Goal: Navigation & Orientation: Find specific page/section

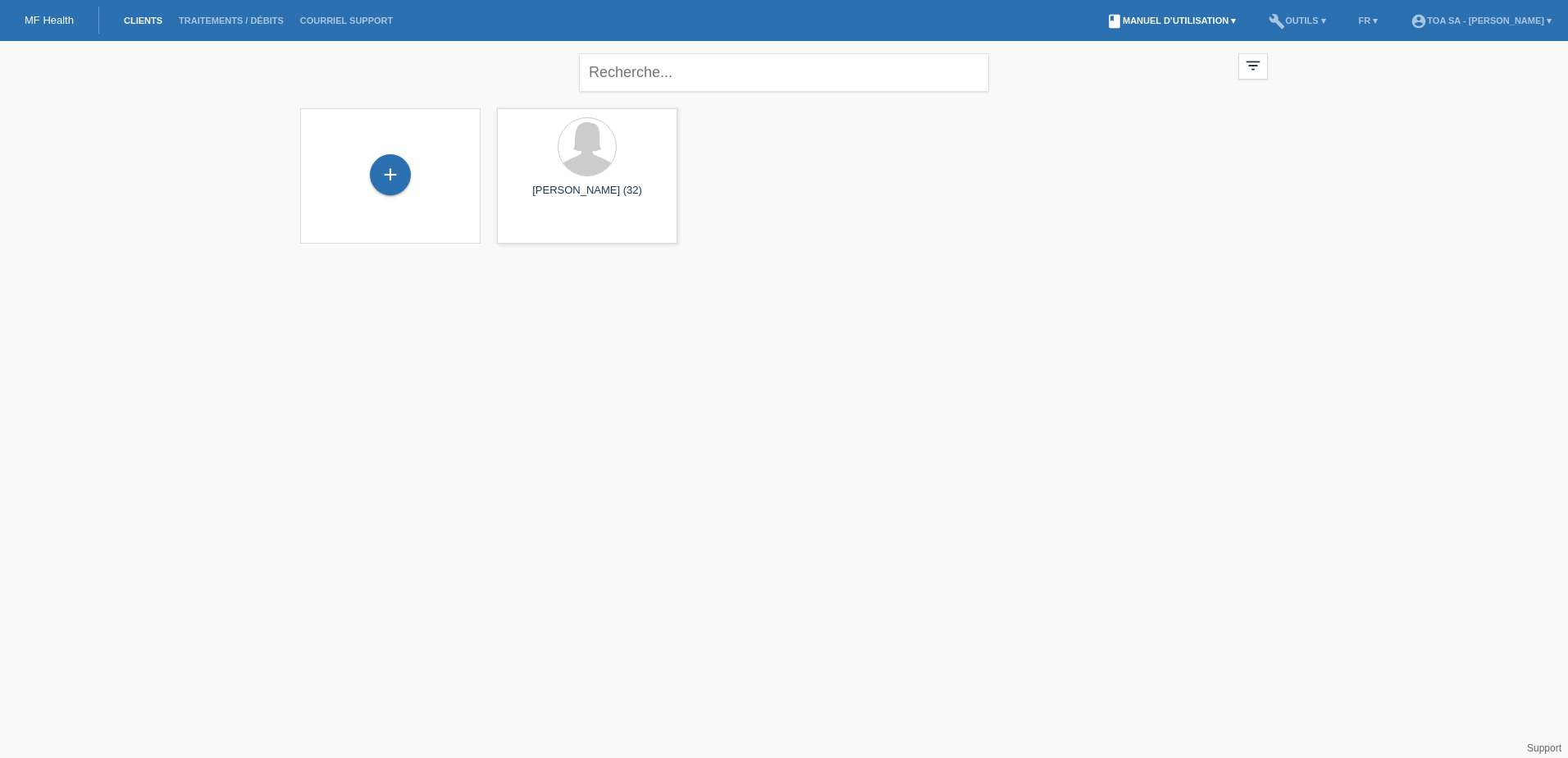
click at [1158, 21] on link "book Manuel d’utilisation ▾" at bounding box center [1170, 21] width 146 height 10
click at [1160, 59] on link "Manuel d’utilisation sans LCC" at bounding box center [1161, 62] width 140 height 13
click at [1325, 24] on link "build Outils ▾" at bounding box center [1296, 21] width 73 height 10
click at [1193, 26] on li "book Manuel d’utilisation ▾" at bounding box center [1170, 21] width 146 height 42
click at [1199, 19] on link "book Manuel d’utilisation ▾" at bounding box center [1170, 21] width 146 height 10
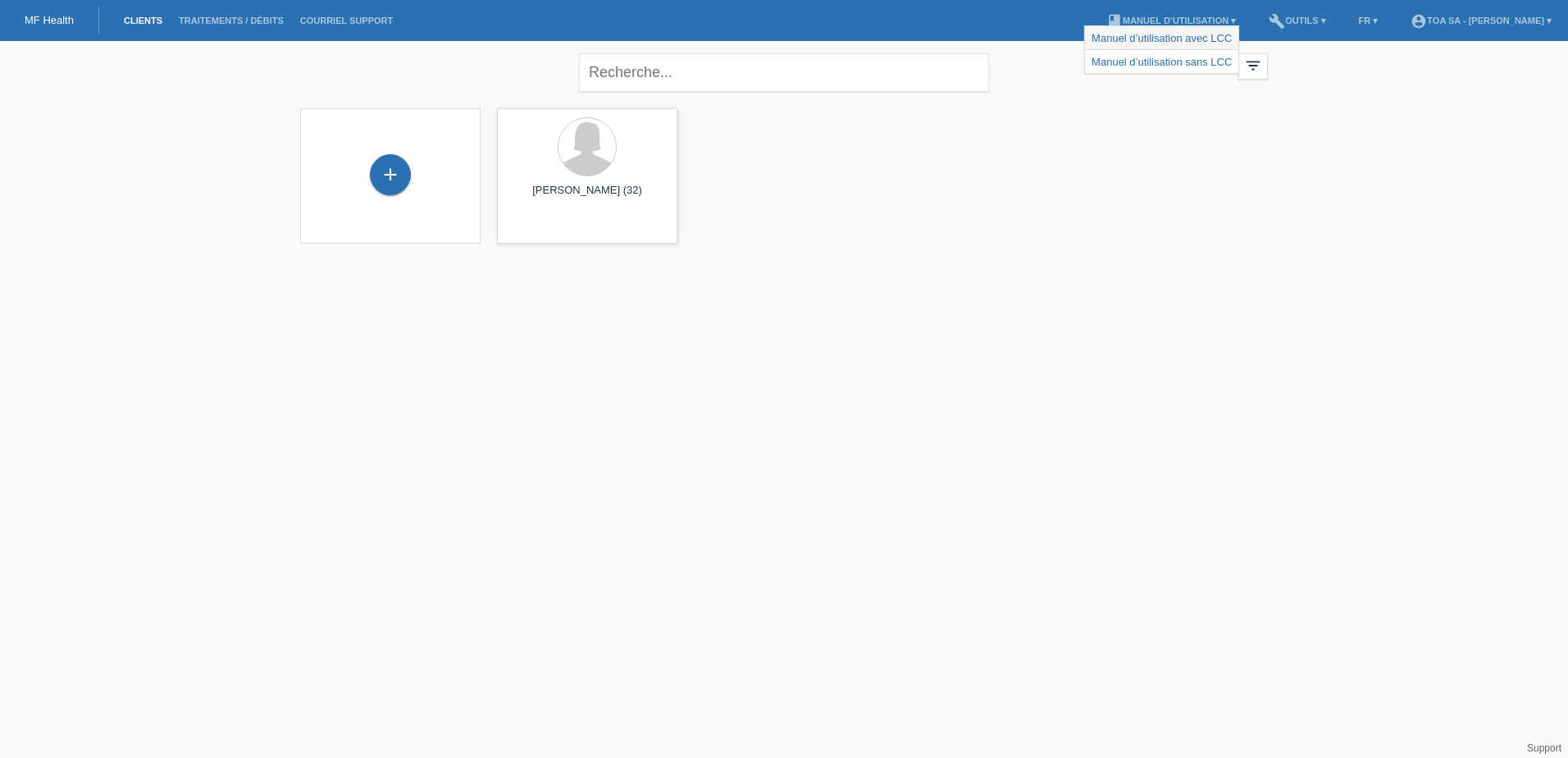
click at [1200, 33] on link "Manuel d’utilisation avec LCC" at bounding box center [1161, 38] width 140 height 13
click at [1203, 16] on link "book Manuel d’utilisation ▾" at bounding box center [1170, 21] width 146 height 10
click at [1150, 170] on div "+ laura favre (32) launch Afficher" at bounding box center [784, 175] width 984 height 152
click at [328, 21] on link "Courriel Support" at bounding box center [347, 21] width 109 height 10
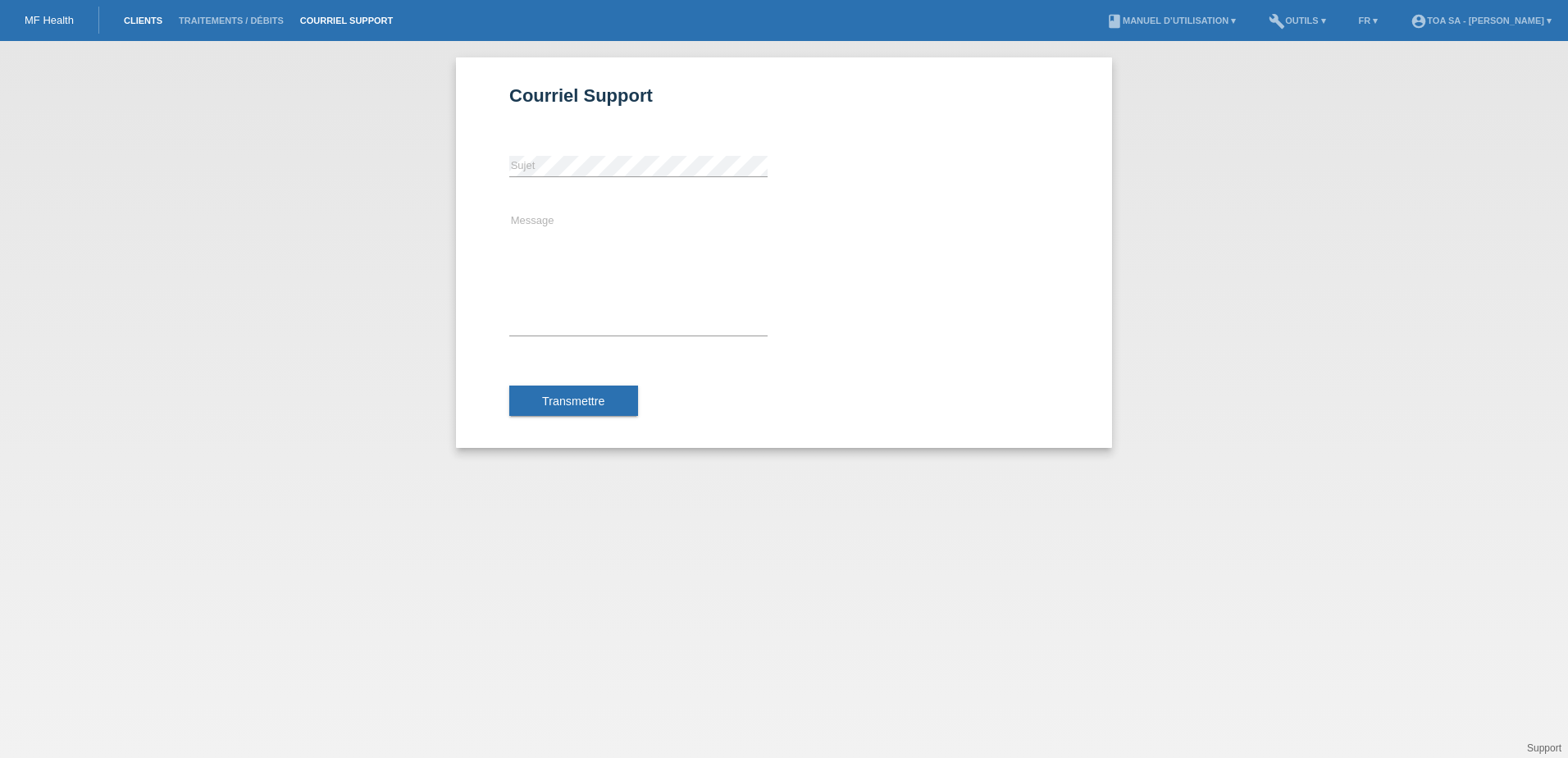
click at [157, 19] on link "Clients" at bounding box center [143, 21] width 55 height 10
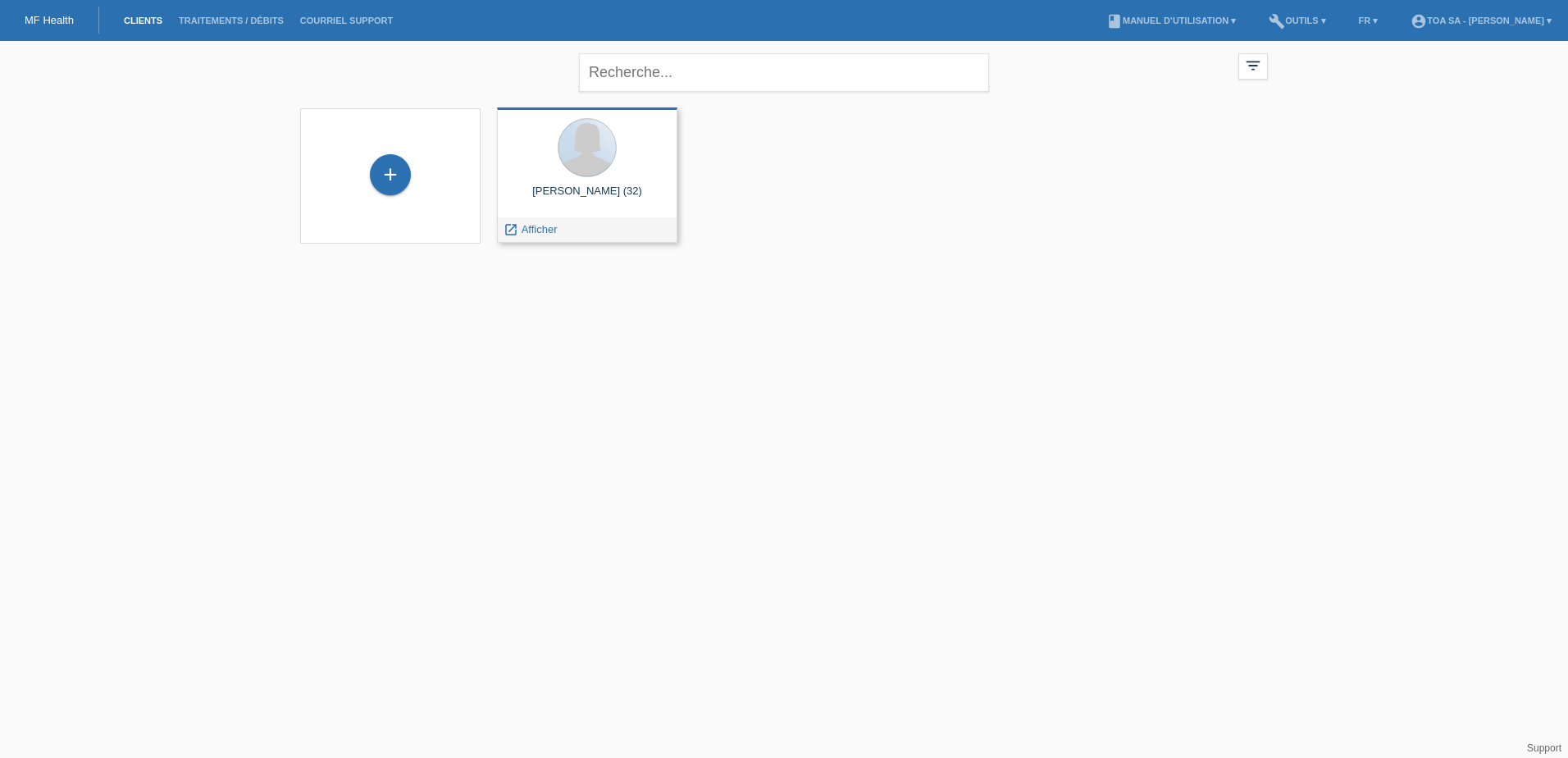
click at [555, 151] on div at bounding box center [587, 148] width 154 height 61
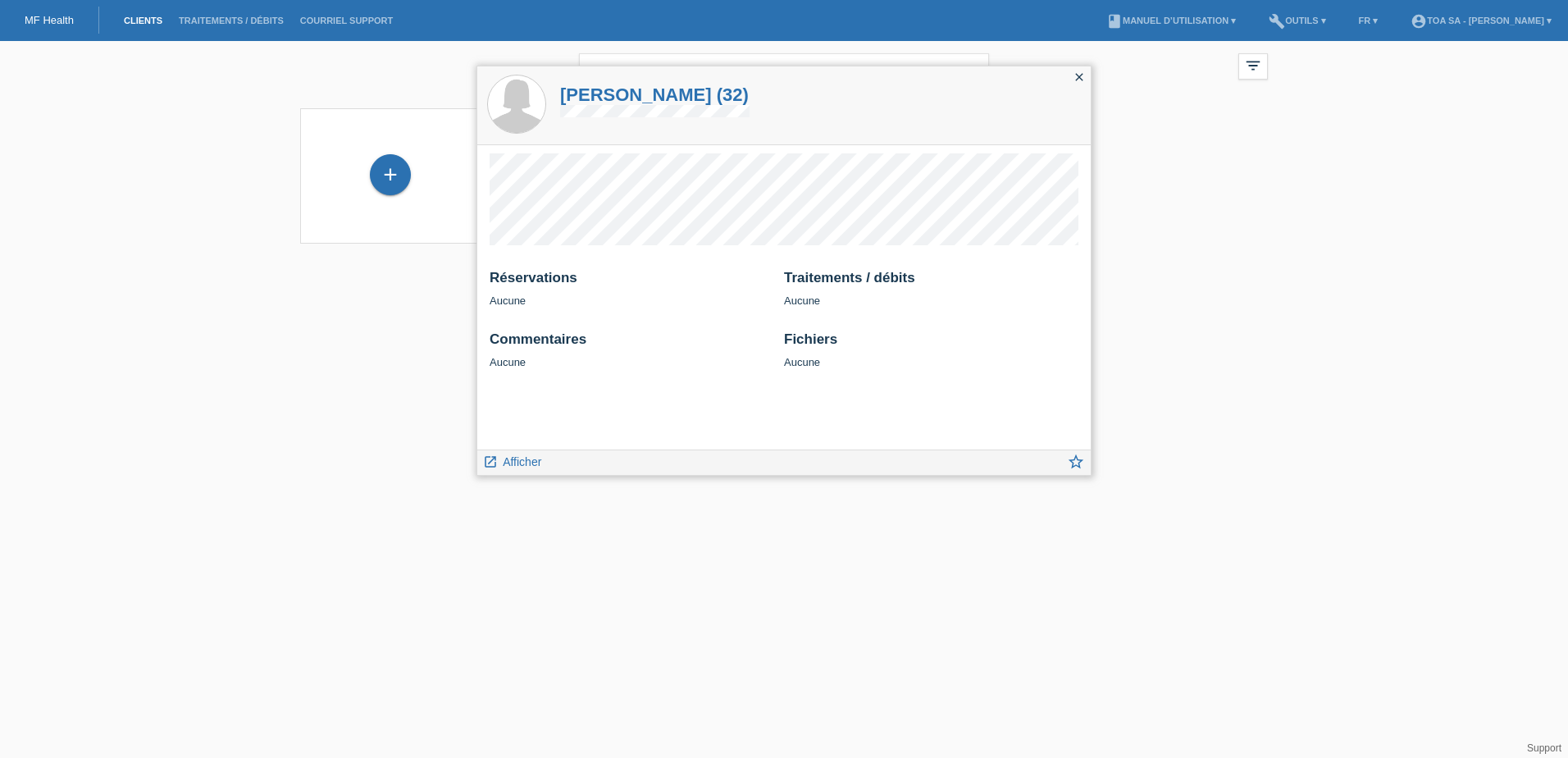
click at [1075, 80] on icon "close" at bounding box center [1079, 77] width 13 height 13
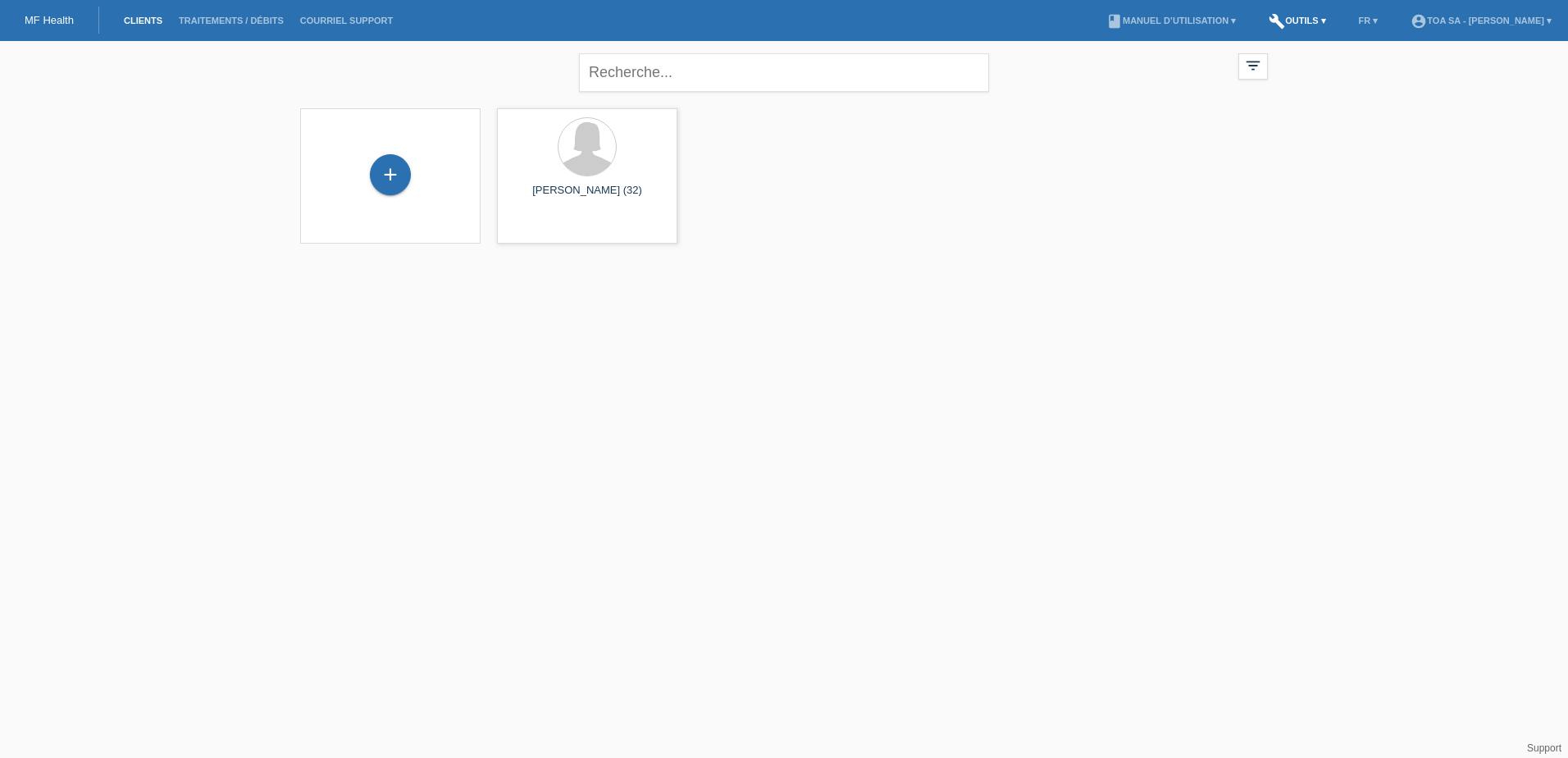
click at [1315, 19] on link "build Outils ▾" at bounding box center [1296, 21] width 73 height 10
click at [1311, 58] on span "Paramètres" at bounding box center [1299, 63] width 60 height 20
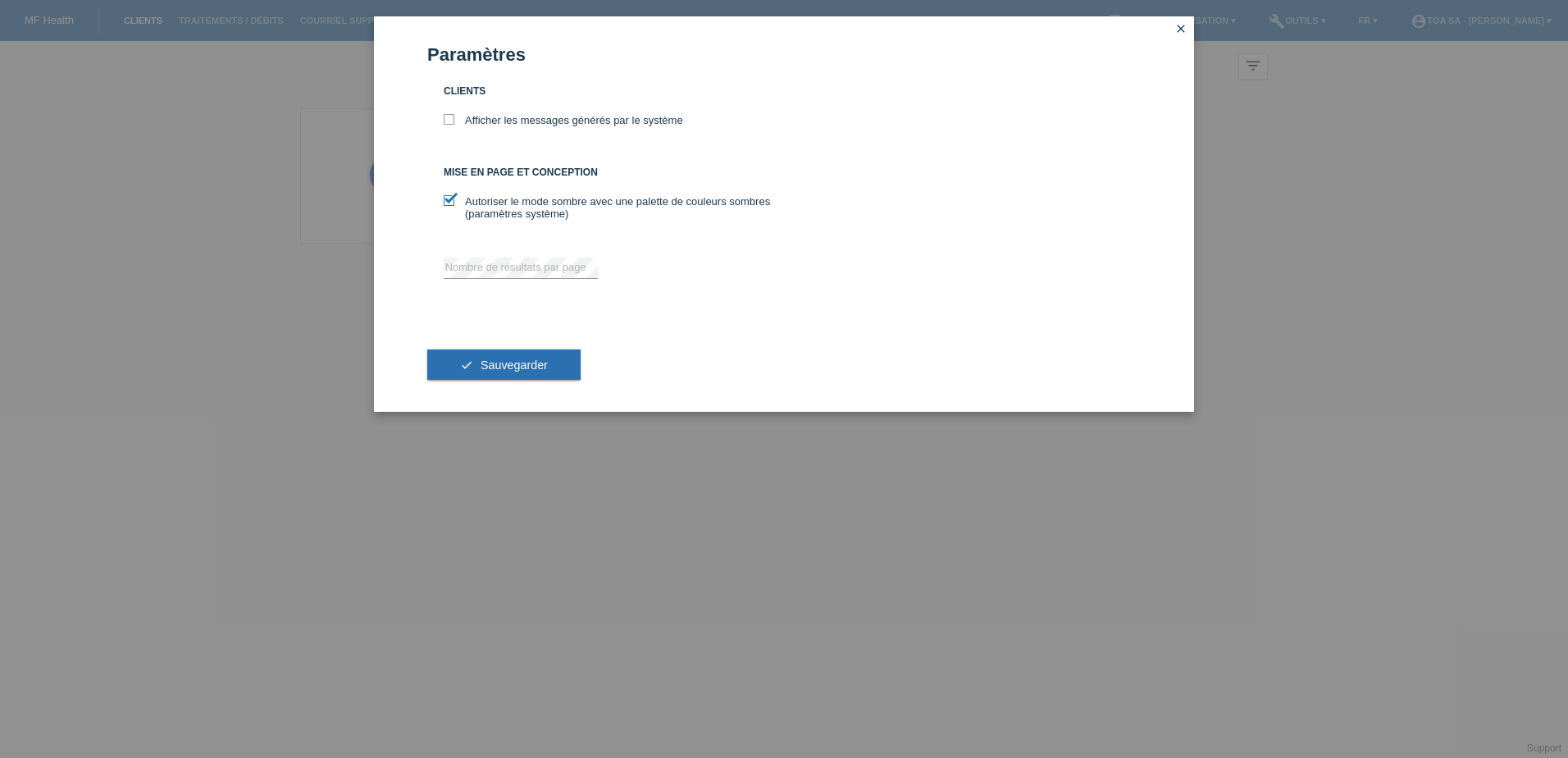
click at [1298, 179] on div "Paramètres Clients Afficher les messages générés par le système Mise en page et…" at bounding box center [784, 379] width 1568 height 758
click at [1185, 26] on icon "close" at bounding box center [1181, 28] width 13 height 13
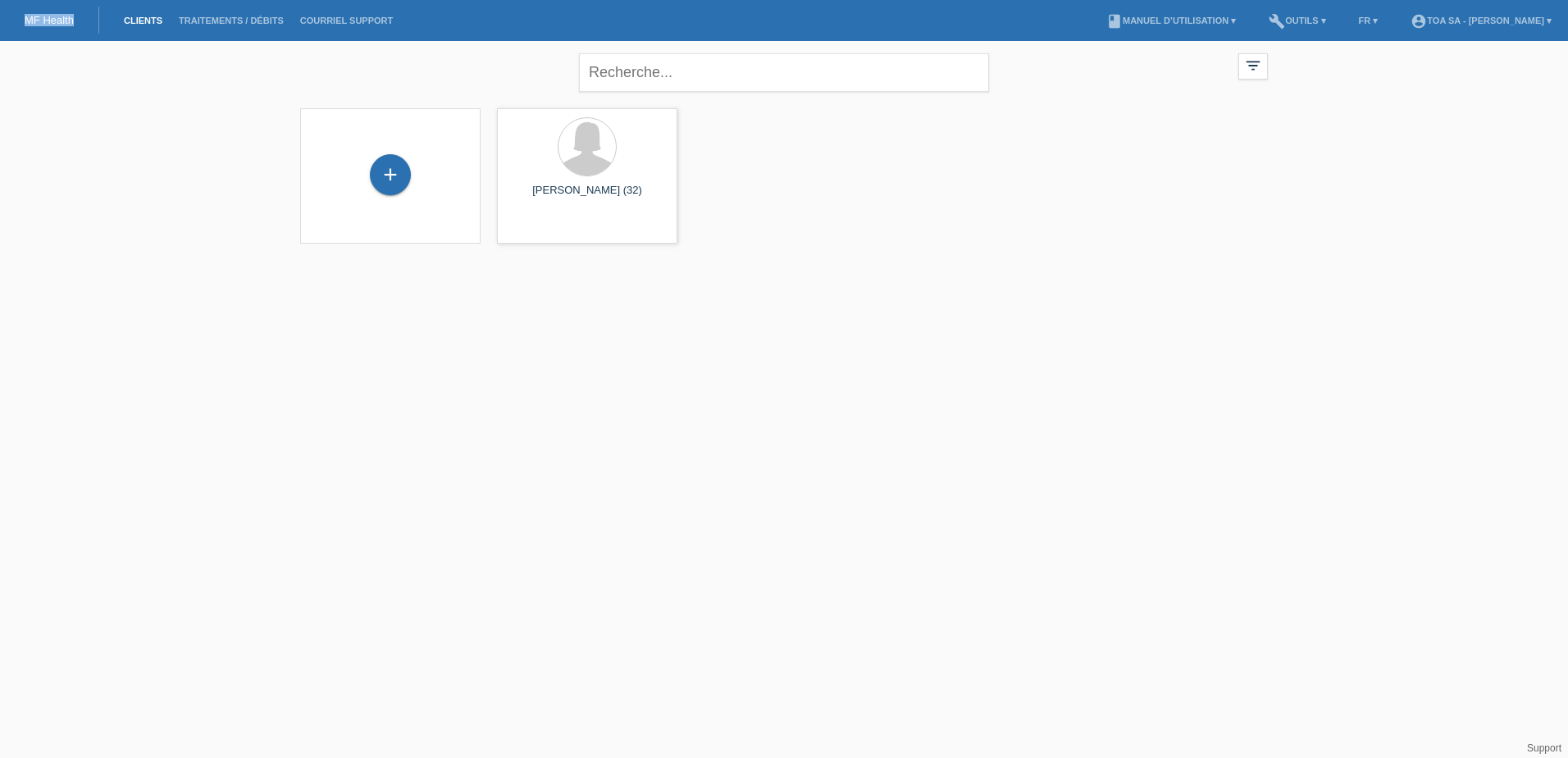
drag, startPoint x: 82, startPoint y: 20, endPoint x: 19, endPoint y: 23, distance: 63.1
click at [19, 23] on div "MF Health" at bounding box center [49, 20] width 100 height 27
copy link "MF Health"
click at [238, 31] on li "Traitements / débits" at bounding box center [231, 21] width 121 height 42
click at [238, 28] on li "Traitements / débits" at bounding box center [231, 21] width 121 height 42
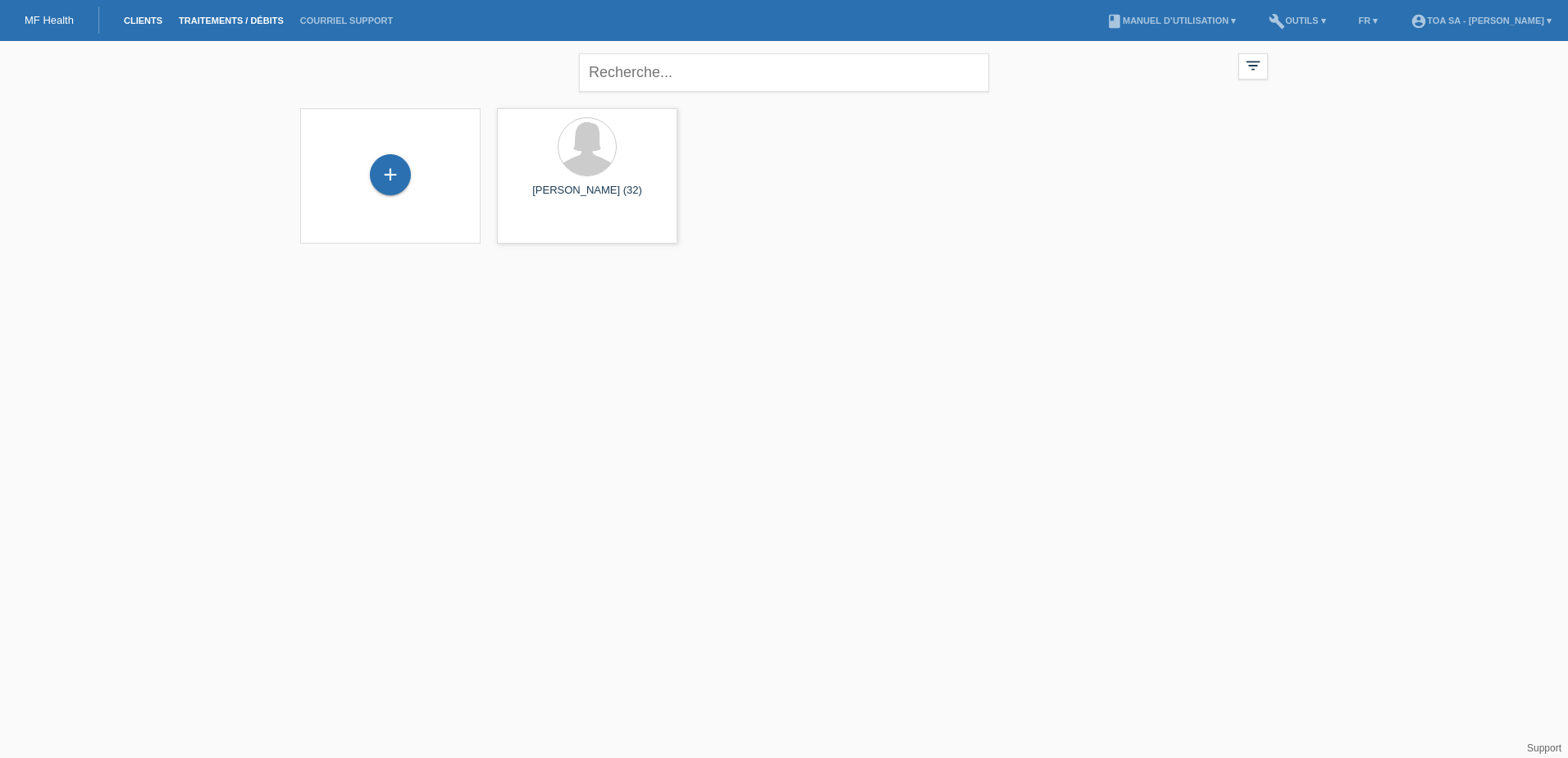
click at [239, 20] on link "Traitements / débits" at bounding box center [231, 21] width 121 height 10
click at [1509, 27] on li "account_circle TOA SA - [PERSON_NAME] ▾" at bounding box center [1481, 21] width 157 height 42
click at [1509, 23] on link "account_circle TOA SA - [PERSON_NAME] ▾" at bounding box center [1481, 21] width 157 height 10
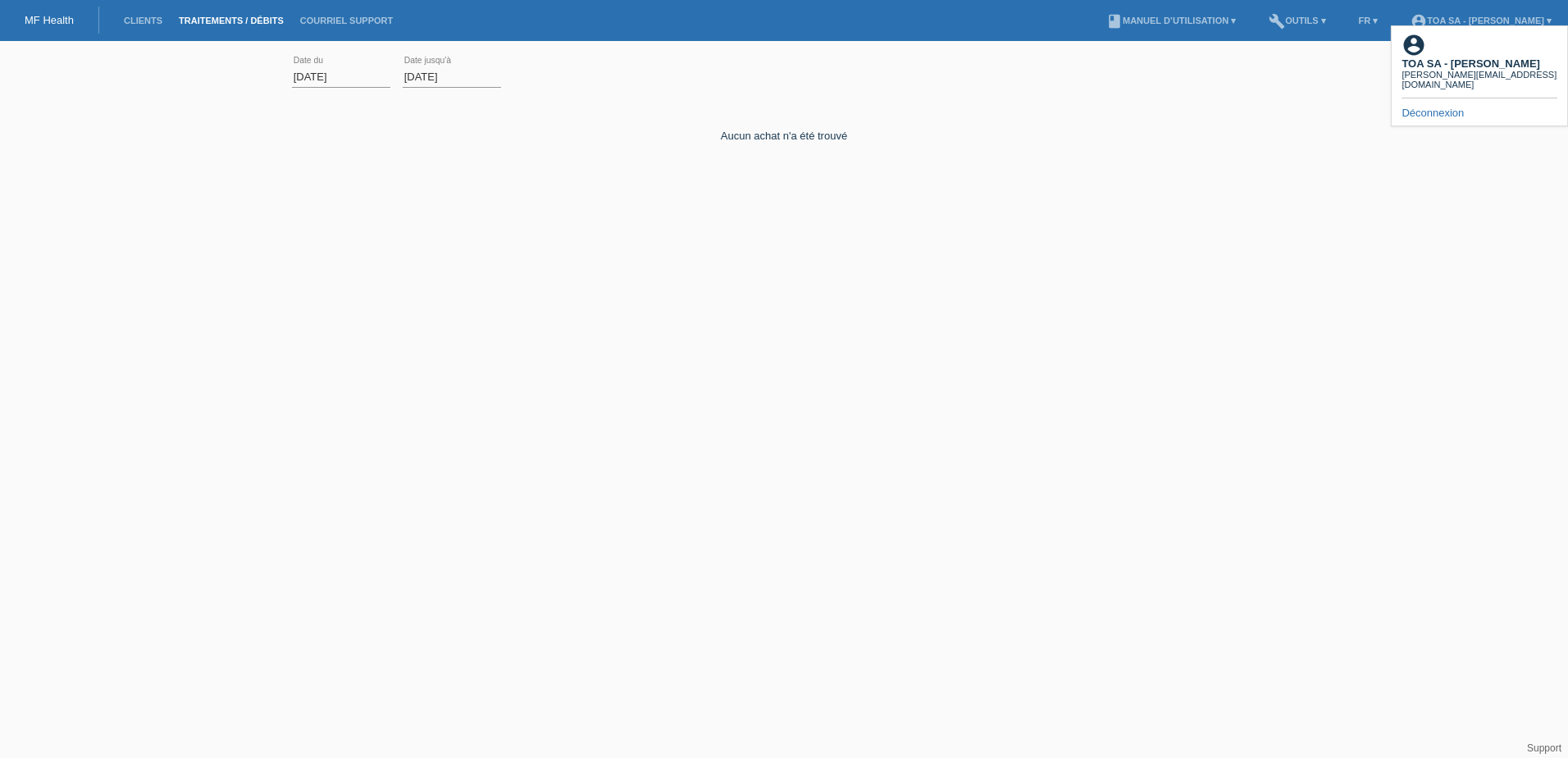
click at [56, 20] on link "MF Health" at bounding box center [49, 20] width 49 height 13
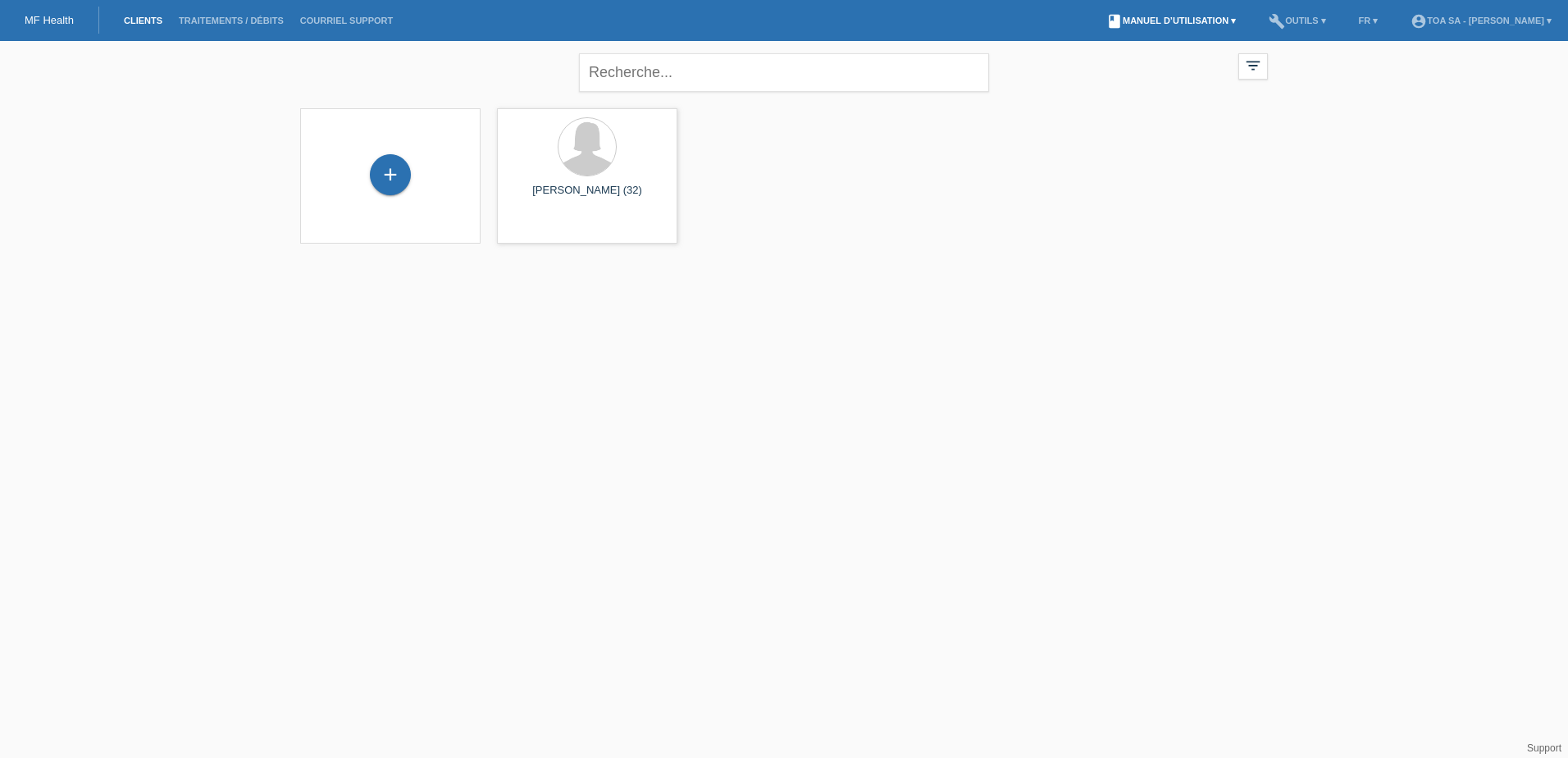
click at [1212, 19] on link "book Manuel d’utilisation ▾" at bounding box center [1170, 21] width 146 height 10
